Goal: Task Accomplishment & Management: Use online tool/utility

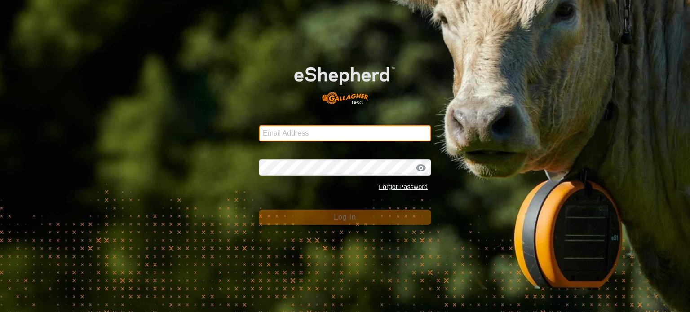
click at [288, 134] on input "Email Address" at bounding box center [345, 133] width 173 height 16
type input "[PERSON_NAME][EMAIL_ADDRESS][DOMAIN_NAME]"
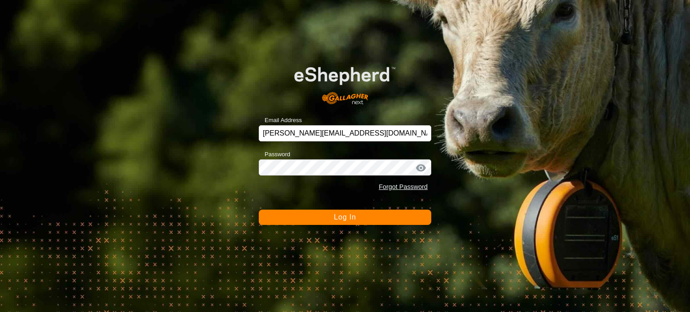
click at [349, 218] on span "Log In" at bounding box center [345, 217] width 22 height 8
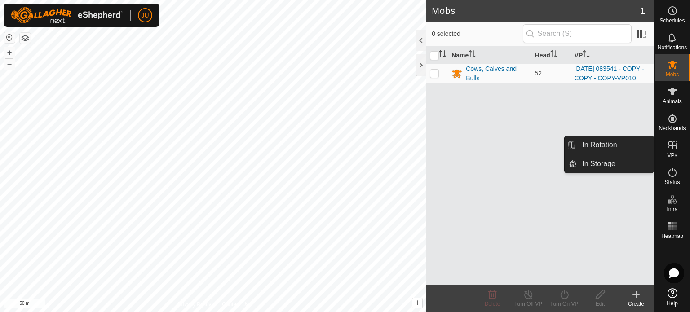
click at [670, 148] on icon at bounding box center [672, 145] width 11 height 11
click at [597, 142] on link "In Rotation" at bounding box center [615, 145] width 77 height 18
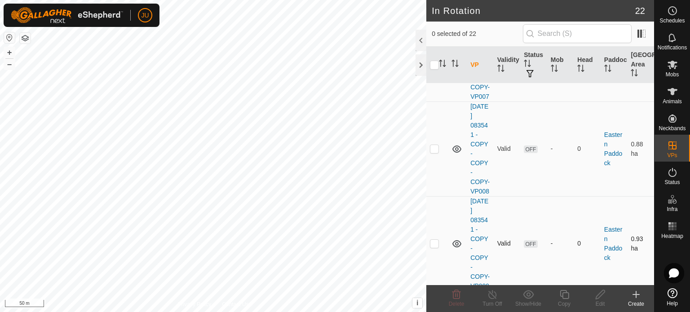
scroll to position [1512, 0]
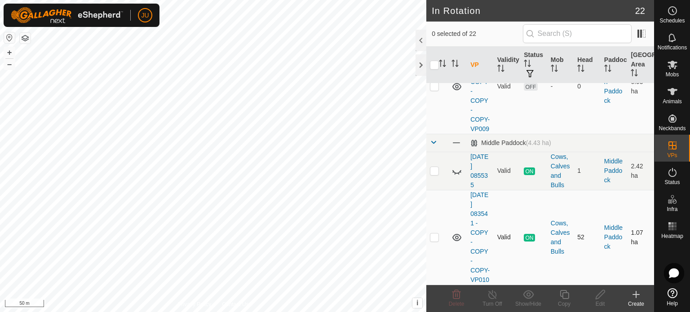
click at [435, 234] on p-checkbox at bounding box center [434, 237] width 9 height 7
checkbox input "true"
click at [566, 297] on icon at bounding box center [564, 294] width 11 height 11
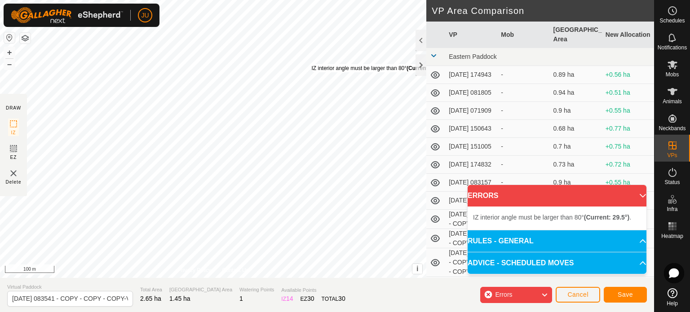
click at [312, 65] on div "IZ interior angle must be larger than 80° (Current: 29.5°) ." at bounding box center [380, 68] width 136 height 8
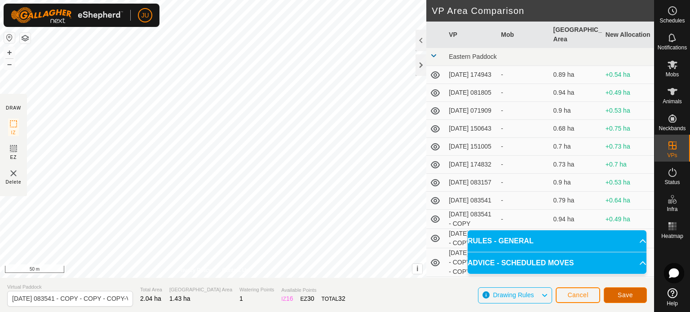
click at [629, 295] on span "Save" at bounding box center [625, 295] width 15 height 7
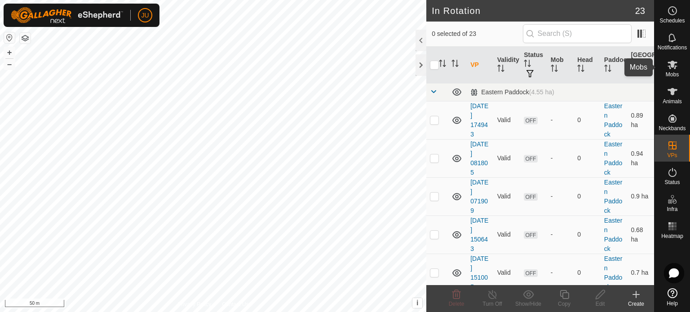
click at [671, 64] on icon at bounding box center [673, 65] width 10 height 9
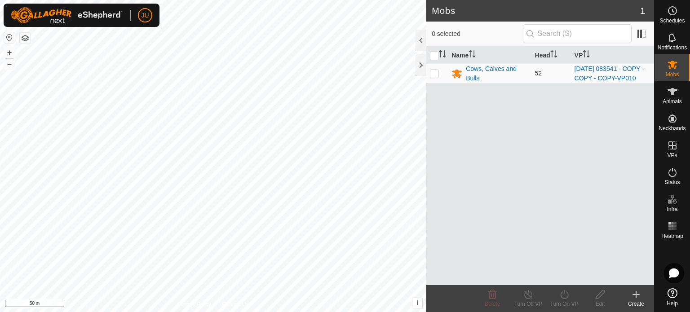
click at [435, 77] on p-checkbox at bounding box center [434, 73] width 9 height 7
checkbox input "true"
click at [563, 293] on icon at bounding box center [564, 294] width 11 height 11
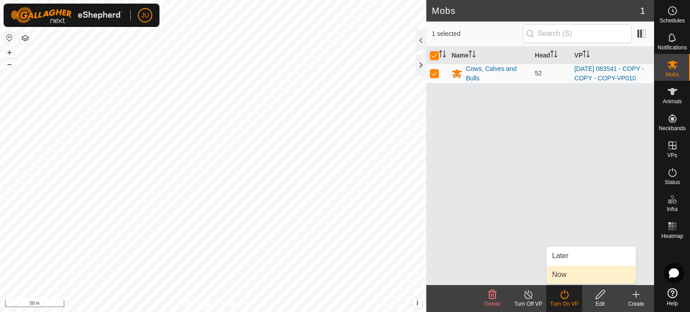
click at [563, 275] on link "Now" at bounding box center [591, 275] width 89 height 18
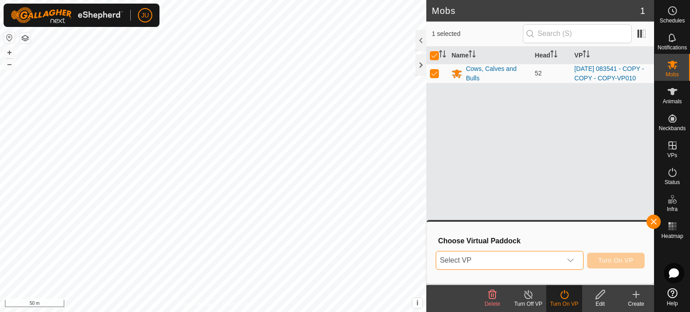
click at [528, 258] on span "Select VP" at bounding box center [498, 261] width 125 height 18
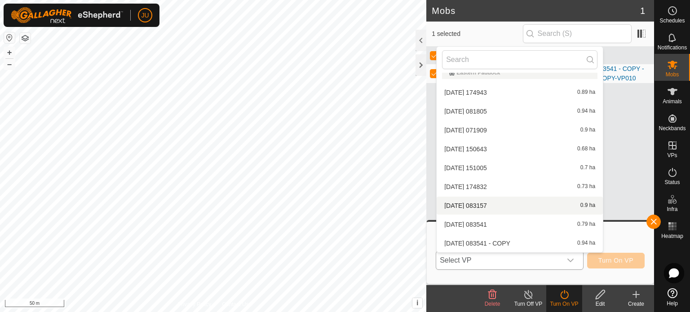
scroll to position [295, 0]
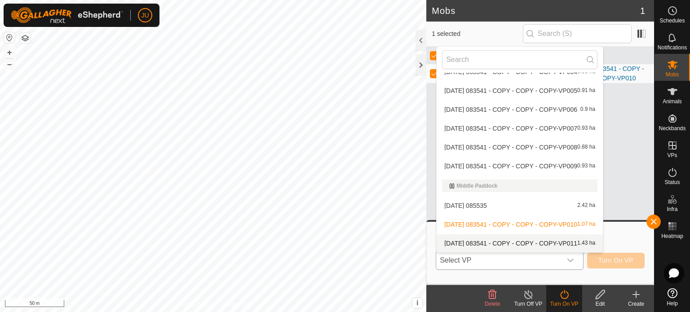
click at [494, 241] on li "2025-08-12 083541 - COPY - COPY - COPY-VP011 1.43 ha" at bounding box center [520, 244] width 166 height 18
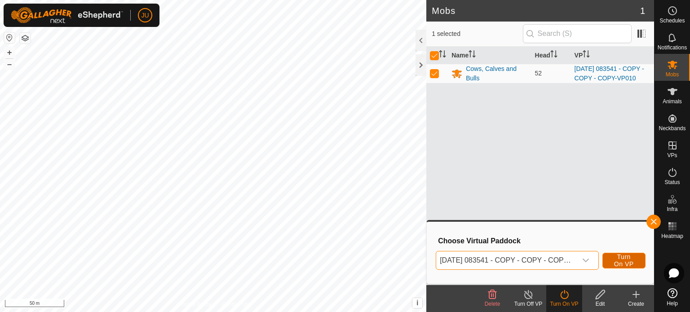
click at [611, 264] on button "Turn On VP" at bounding box center [624, 261] width 43 height 16
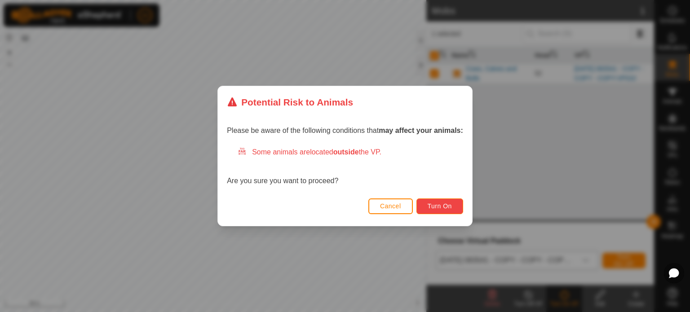
click at [440, 203] on span "Turn On" at bounding box center [440, 206] width 24 height 7
